Goal: Navigation & Orientation: Find specific page/section

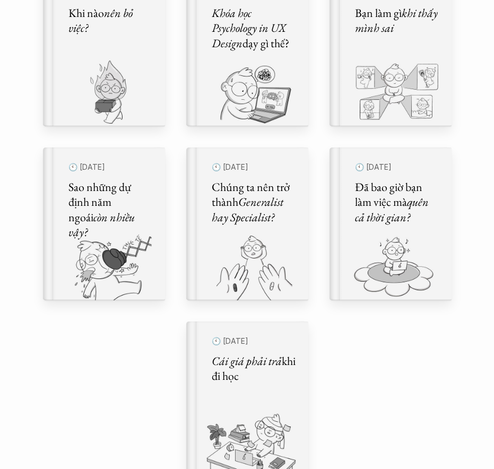
scroll to position [540, 0]
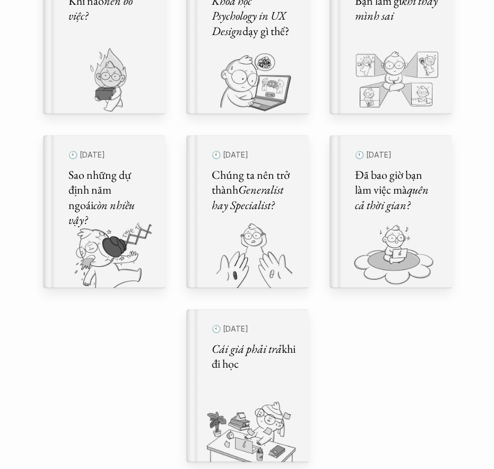
click at [109, 226] on img at bounding box center [98, 255] width 110 height 66
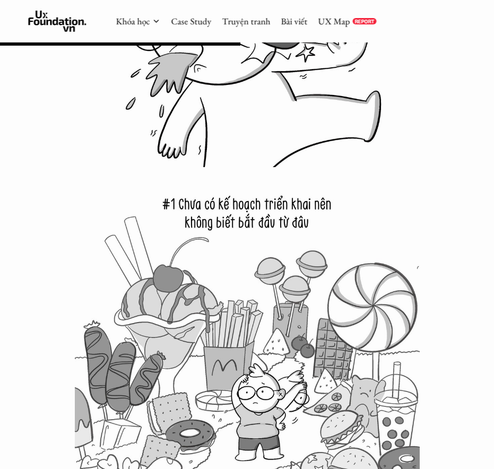
scroll to position [6871, 0]
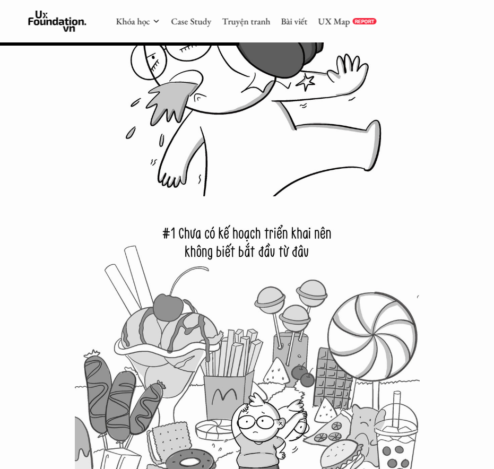
click at [336, 15] on link "UX Map" at bounding box center [334, 21] width 32 height 12
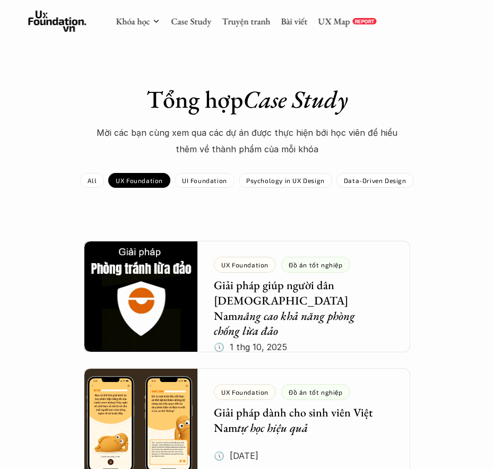
click at [153, 185] on div "UX Foundation" at bounding box center [139, 180] width 62 height 15
click at [154, 174] on div "UX Foundation" at bounding box center [139, 180] width 62 height 15
